Goal: Task Accomplishment & Management: Complete application form

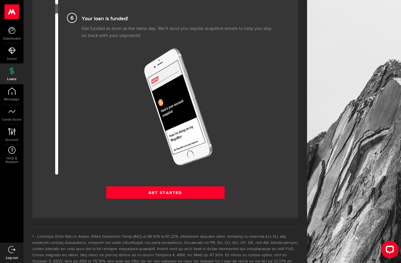
scroll to position [692, 0]
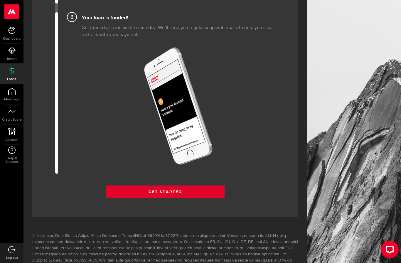
click at [215, 196] on link "Get Started" at bounding box center [165, 192] width 118 height 12
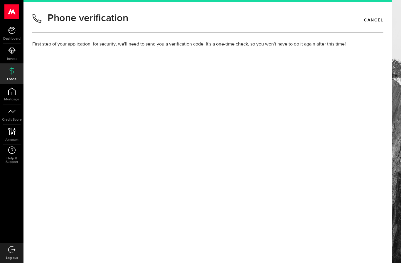
type input "(416) 316-2399"
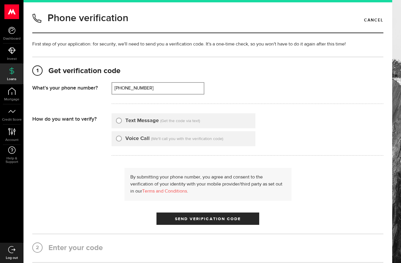
click at [115, 117] on div "Text Message (Get the code via text)" at bounding box center [184, 120] width 144 height 15
click at [117, 122] on input "Text Message" at bounding box center [119, 120] width 6 height 6
radio input "true"
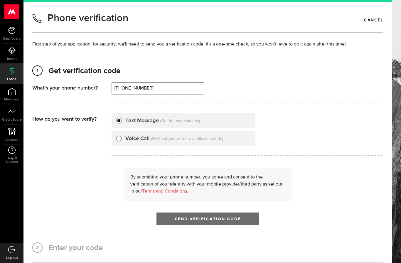
click at [246, 223] on button "Send Verification Code" at bounding box center [208, 219] width 103 height 12
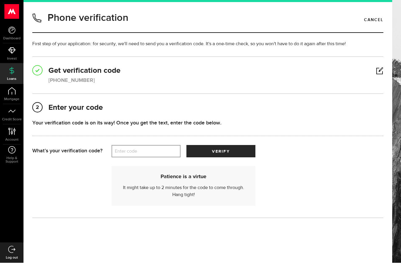
scroll to position [21, 0]
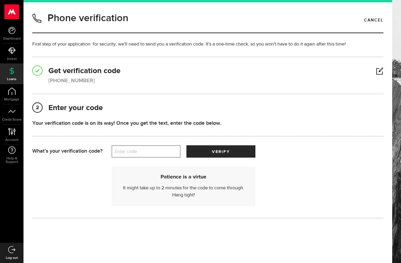
click at [120, 146] on label "Enter code" at bounding box center [146, 152] width 69 height 12
click at [120, 145] on input "Enter code" at bounding box center [146, 151] width 69 height 12
click at [115, 146] on label "Enter code" at bounding box center [146, 152] width 69 height 12
click at [115, 145] on input "Enter code" at bounding box center [146, 151] width 69 height 12
type input "49882"
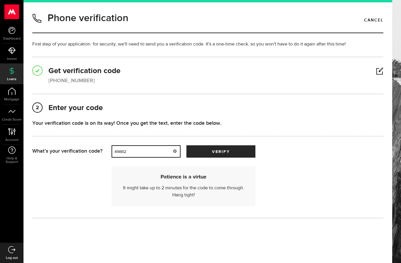
click at [221, 145] on button "verify" at bounding box center [220, 151] width 69 height 12
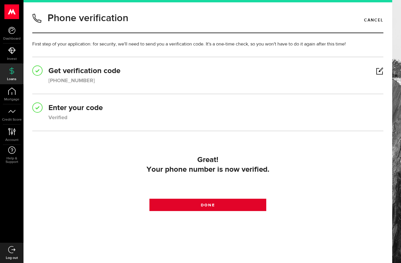
click at [257, 199] on link "Done" at bounding box center [207, 205] width 117 height 12
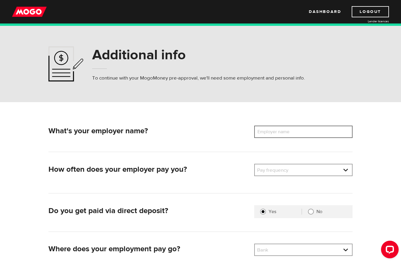
click at [332, 132] on input "Employer name" at bounding box center [303, 132] width 98 height 12
type input "Rona"
click at [336, 168] on select "Pay frequency Weekly Bi-Weekly Semi-Monthly Monthly" at bounding box center [303, 170] width 97 height 12
select select "2"
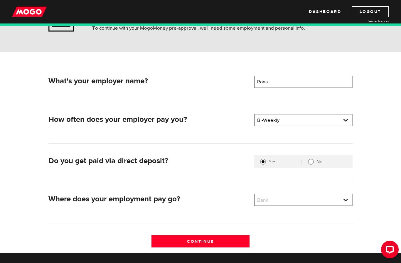
scroll to position [51, 0]
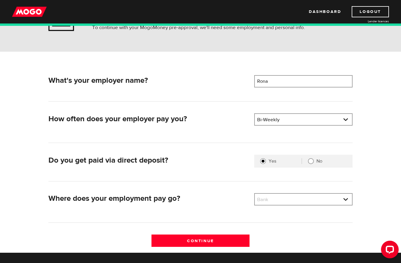
click at [346, 197] on select "Bank BMO / Bank of Montreal CIBC / Canadian Imperial Bank of Commerce CWB / Can…" at bounding box center [303, 200] width 97 height 12
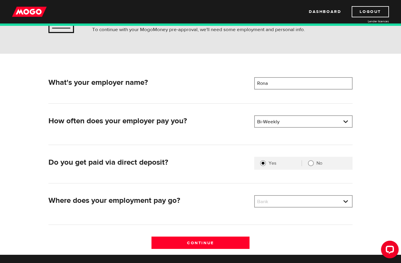
scroll to position [48, 0]
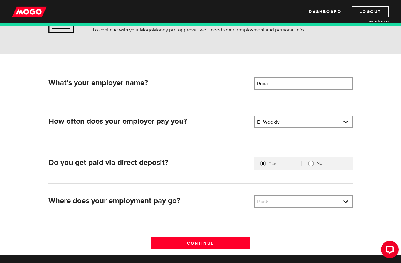
click at [349, 199] on select "Bank BMO / Bank of Montreal CIBC / Canadian Imperial Bank of Commerce CWB / Can…" at bounding box center [303, 202] width 97 height 12
select select "8"
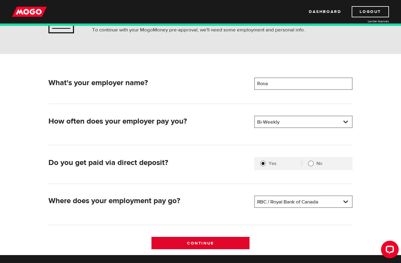
click at [190, 248] on input "Continue" at bounding box center [201, 243] width 98 height 12
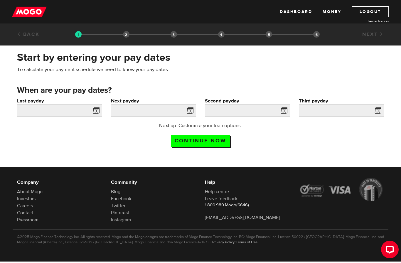
click at [95, 111] on span at bounding box center [94, 111] width 9 height 9
click at [96, 112] on span at bounding box center [94, 111] width 9 height 9
click at [95, 112] on span at bounding box center [94, 111] width 9 height 9
click at [48, 107] on input "Last payday" at bounding box center [59, 111] width 85 height 12
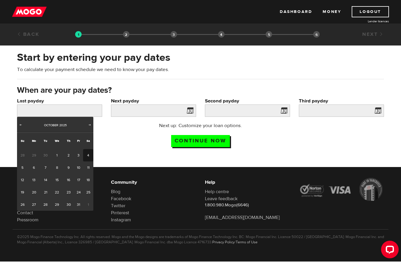
click at [78, 152] on link "3" at bounding box center [78, 155] width 9 height 12
type input "2025/10/03"
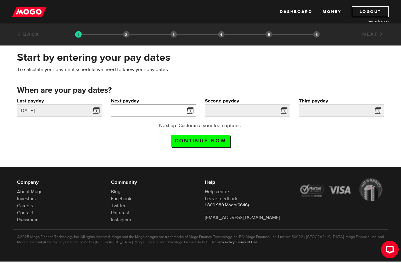
click at [158, 114] on input "Next payday" at bounding box center [153, 111] width 85 height 12
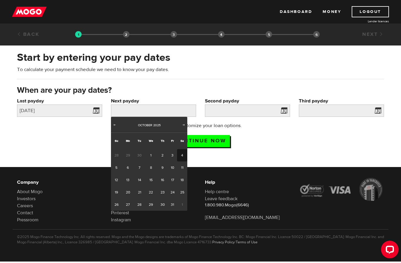
click at [170, 180] on link "17" at bounding box center [172, 180] width 9 height 12
type input "2025/10/17"
type input "2025/10/31"
type input "2025/11/14"
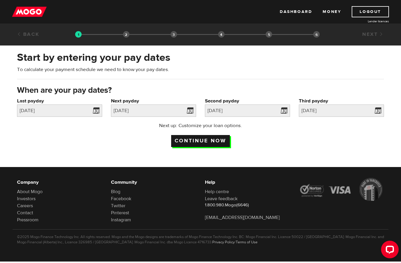
click at [195, 144] on input "Continue now" at bounding box center [200, 141] width 59 height 12
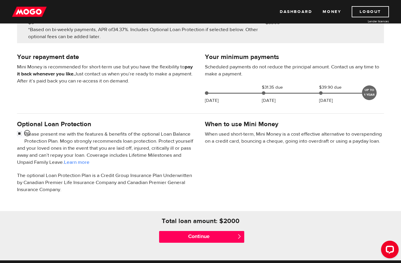
scroll to position [149, 0]
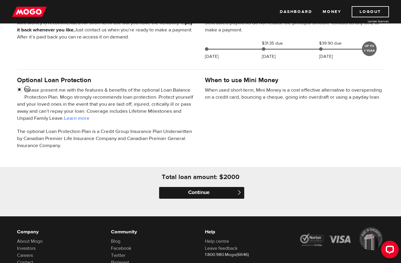
click at [236, 192] on input "Continue" at bounding box center [201, 193] width 85 height 12
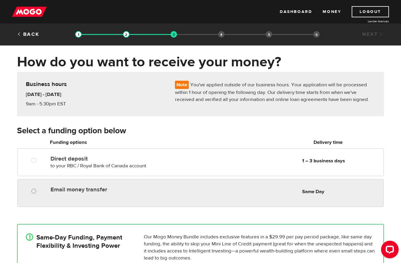
click at [33, 189] on input "Email money transfer" at bounding box center [34, 191] width 7 height 7
radio input "true"
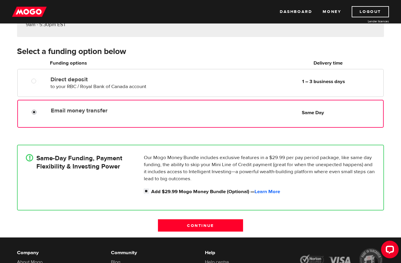
scroll to position [80, 0]
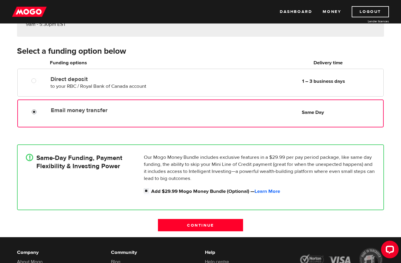
click at [145, 190] on input "Add $29.99 Mogo Money Bundle (Optional) — Learn More" at bounding box center [147, 191] width 7 height 7
checkbox input "false"
radio input "false"
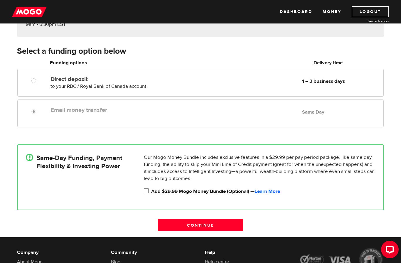
click at [149, 192] on input "Add $29.99 Mogo Money Bundle (Optional) — Learn More" at bounding box center [147, 191] width 7 height 7
checkbox input "true"
click at [277, 192] on link "Learn More" at bounding box center [268, 191] width 26 height 6
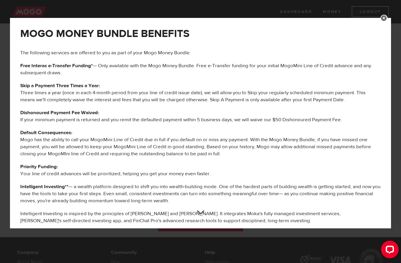
click at [387, 16] on link at bounding box center [384, 18] width 7 height 7
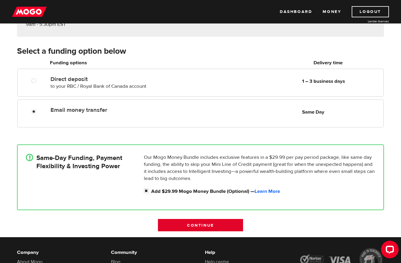
click at [240, 223] on input "Continue" at bounding box center [200, 225] width 85 height 12
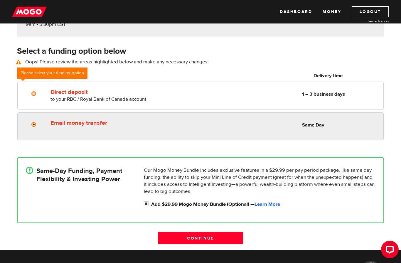
click at [29, 124] on div at bounding box center [35, 125] width 35 height 7
radio input "true"
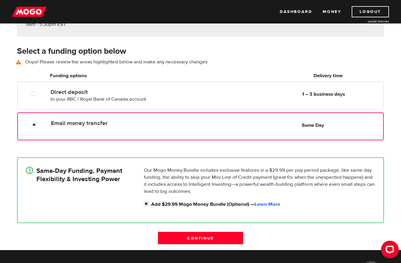
click at [186, 241] on input "Continue" at bounding box center [200, 238] width 85 height 12
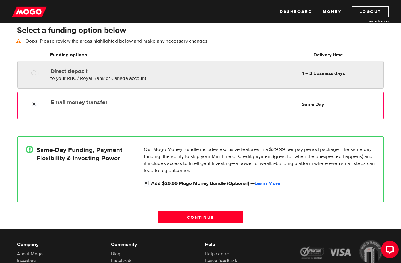
click at [28, 75] on div at bounding box center [35, 73] width 35 height 7
radio input "true"
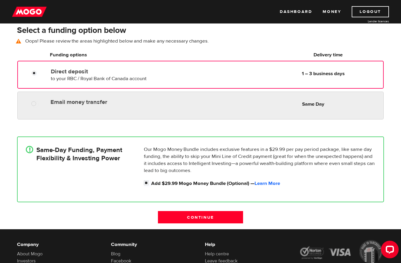
click at [29, 109] on div "Email money transfer Delivery in Same Day Same Day" at bounding box center [200, 106] width 366 height 28
radio input "true"
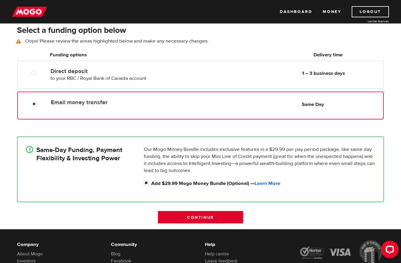
click at [234, 220] on input "Continue" at bounding box center [200, 217] width 85 height 12
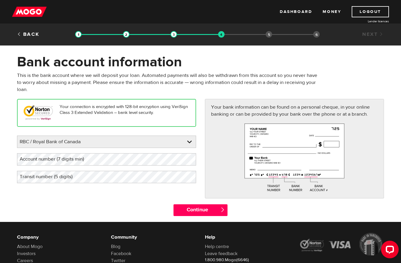
click at [401, 105] on form "Bank account information Oops! Please review the areas highlighted below and ma…" at bounding box center [200, 137] width 401 height 169
click at [192, 142] on select "BMO / Bank of Montreal CIBC / Canadian Imperial Bank of Commerce CWB / Canadian…" at bounding box center [106, 142] width 179 height 12
select select "2"
click at [25, 157] on label "Account number (7 digits min)" at bounding box center [56, 159] width 79 height 12
